Goal: Find specific page/section

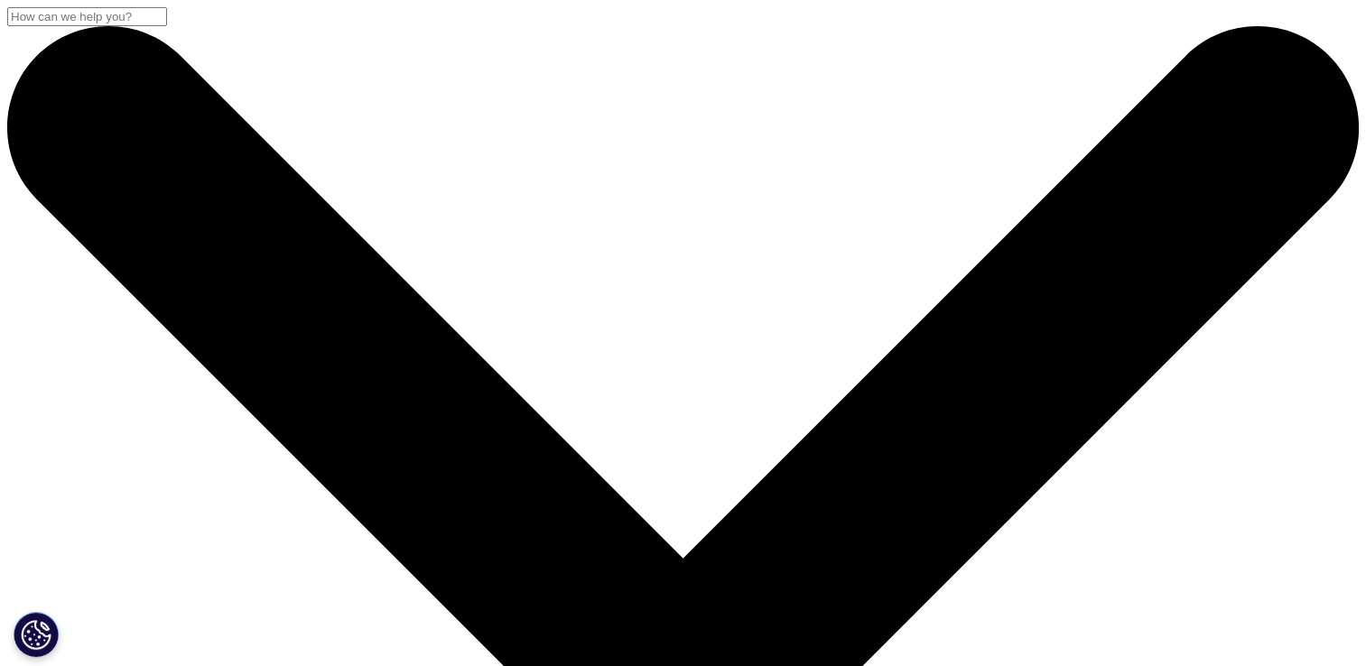
scroll to position [165, 1065]
